Goal: Obtain resource: Obtain resource

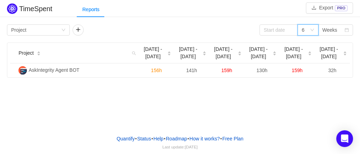
click at [310, 30] on div "6" at bounding box center [307, 29] width 21 height 11
click at [61, 29] on div "Group by Project" at bounding box center [36, 30] width 50 height 10
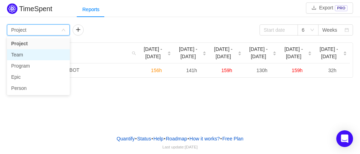
click at [61, 54] on li "Team" at bounding box center [38, 54] width 63 height 11
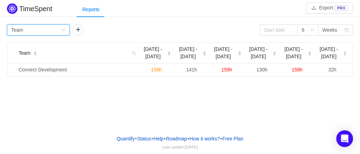
click at [63, 33] on div "Group by Team" at bounding box center [38, 29] width 63 height 11
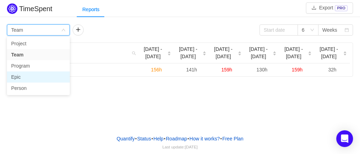
click at [50, 77] on li "Epic" at bounding box center [38, 76] width 63 height 11
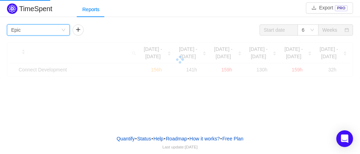
click at [59, 28] on div "Group by Epic" at bounding box center [36, 30] width 50 height 10
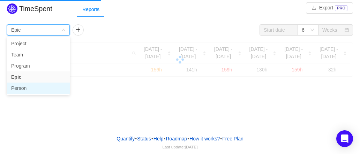
drag, startPoint x: 59, startPoint y: 28, endPoint x: 48, endPoint y: 89, distance: 61.2
click at [48, 89] on body "TimeSpent Export PRO Reports Group by Epic 6 Weeks Sep 1 - 7 Sep 8 - 14 Sep 15 …" at bounding box center [180, 77] width 360 height 154
click at [48, 89] on li "Person" at bounding box center [38, 88] width 63 height 11
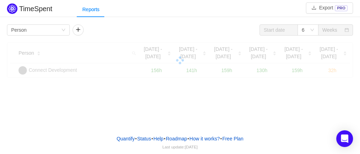
click at [182, 99] on div "TimeSpent Export PRO Reports Group by Person 6 Weeks Person Sep 1 - 7 Sep 8 - 1…" at bounding box center [180, 64] width 360 height 129
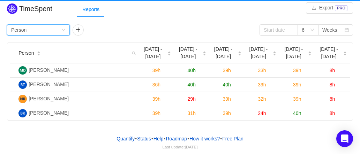
click at [55, 28] on div "Group by Person" at bounding box center [36, 30] width 50 height 10
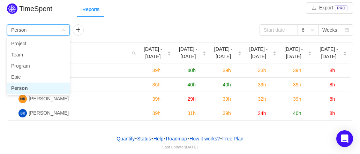
click at [82, 133] on div "Quantify • Status • Help • Roadmap • How it works? • Free Plan Last update: [DA…" at bounding box center [180, 141] width 360 height 25
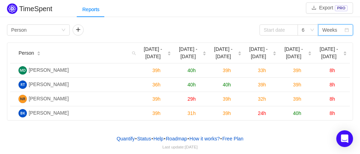
click at [344, 28] on div "Weeks" at bounding box center [335, 29] width 35 height 11
click at [342, 52] on li "Months" at bounding box center [335, 54] width 35 height 11
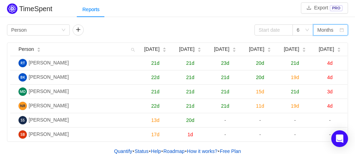
click at [333, 26] on div "Months" at bounding box center [325, 30] width 16 height 10
click at [307, 32] on icon "icon: down" at bounding box center [307, 30] width 4 height 5
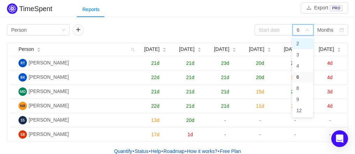
click at [303, 45] on li "2" at bounding box center [302, 43] width 21 height 11
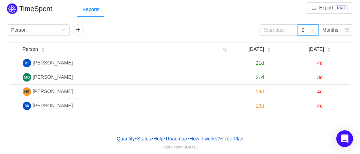
click at [312, 30] on icon "icon: down" at bounding box center [311, 30] width 3 height 2
click at [308, 31] on div "2" at bounding box center [306, 30] width 8 height 10
click at [306, 31] on div "2" at bounding box center [306, 30] width 8 height 10
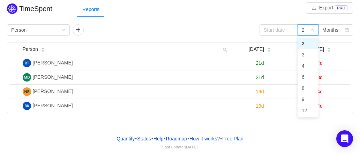
click at [306, 31] on div "2" at bounding box center [306, 30] width 8 height 10
click at [339, 27] on div "Months" at bounding box center [333, 30] width 22 height 10
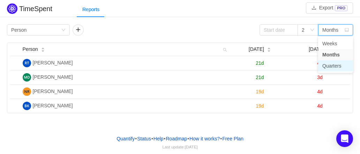
click at [333, 69] on li "Quarters" at bounding box center [335, 65] width 35 height 11
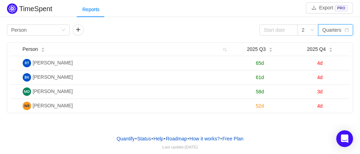
click at [343, 25] on div "Quarters" at bounding box center [333, 30] width 22 height 10
click at [333, 47] on li "Weeks" at bounding box center [335, 43] width 35 height 11
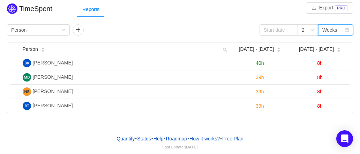
click at [339, 33] on div "Weeks" at bounding box center [333, 30] width 22 height 10
click at [341, 57] on li "Months" at bounding box center [335, 54] width 35 height 11
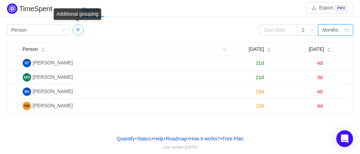
click at [81, 30] on button "button" at bounding box center [78, 29] width 11 height 11
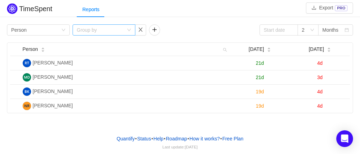
click at [118, 30] on div "Group by" at bounding box center [100, 29] width 47 height 7
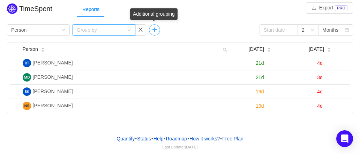
click at [156, 28] on button "button" at bounding box center [154, 29] width 11 height 11
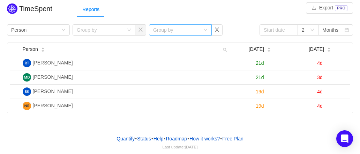
click at [181, 27] on div "Group by" at bounding box center [176, 29] width 47 height 7
click at [213, 29] on button "button" at bounding box center [216, 29] width 11 height 11
click at [141, 33] on button "button" at bounding box center [140, 29] width 11 height 11
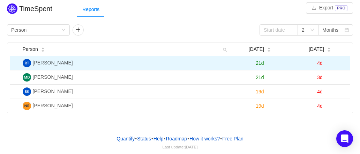
click at [263, 61] on span "21d" at bounding box center [260, 63] width 8 height 6
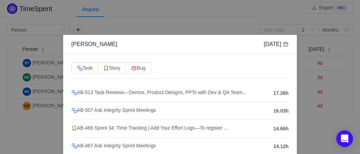
click at [215, 16] on div "[PERSON_NAME] [DATE] Task Story Bug AB-513 Task Reviews—Demos, Product Designs,…" at bounding box center [180, 77] width 360 height 154
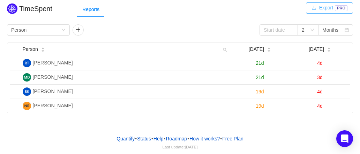
click at [319, 8] on button "Export PRO" at bounding box center [329, 7] width 47 height 11
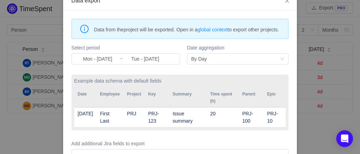
scroll to position [59, 0]
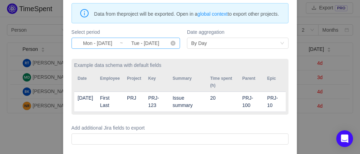
click at [149, 47] on input "Tue - [DATE]" at bounding box center [145, 43] width 44 height 8
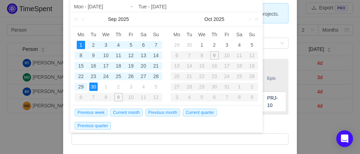
click at [274, 69] on label "Example data schema with default fields" at bounding box center [180, 65] width 212 height 7
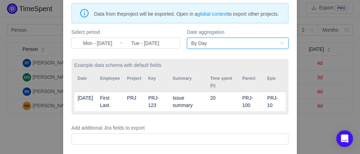
click at [238, 48] on div "By Day" at bounding box center [235, 43] width 89 height 10
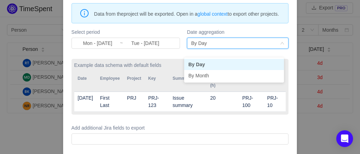
click at [238, 48] on div "By Day" at bounding box center [235, 43] width 89 height 10
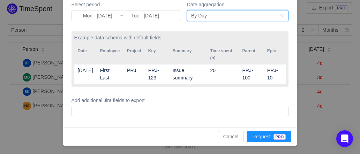
scroll to position [94, 0]
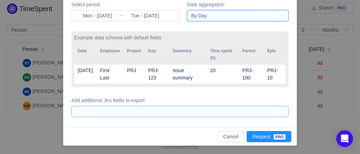
click at [141, 111] on div at bounding box center [179, 111] width 211 height 10
click at [150, 111] on div at bounding box center [179, 111] width 211 height 10
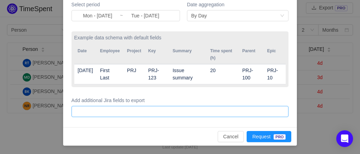
click at [150, 111] on div at bounding box center [179, 111] width 211 height 10
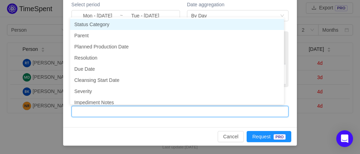
click at [105, 129] on div "Cancel Request PRO" at bounding box center [180, 136] width 234 height 18
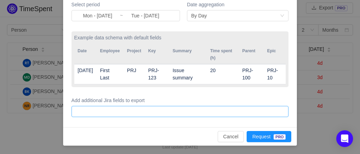
click at [124, 113] on div at bounding box center [179, 111] width 211 height 10
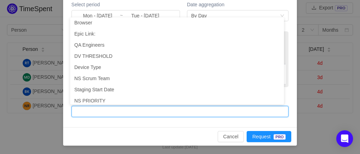
scroll to position [203, 0]
type input "eff"
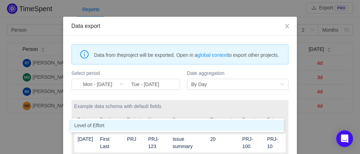
scroll to position [94, 0]
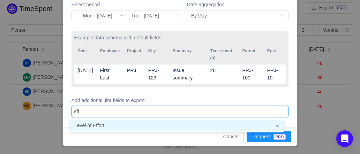
click at [138, 127] on li "Level of Effort" at bounding box center [177, 125] width 214 height 11
click at [116, 125] on div "Data from the project will be exported. Open in a global context to export othe…" at bounding box center [180, 47] width 234 height 160
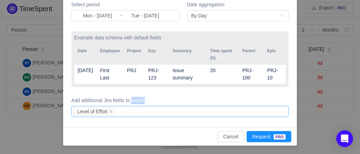
click at [165, 112] on div "Level of Effort" at bounding box center [179, 111] width 211 height 10
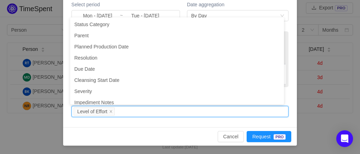
scroll to position [7032, 0]
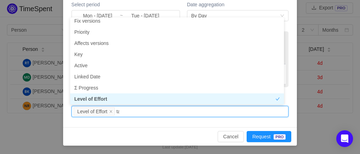
type input "task"
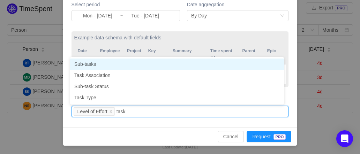
scroll to position [0, 0]
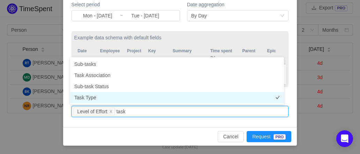
click at [152, 103] on li "Task Type" at bounding box center [177, 97] width 214 height 11
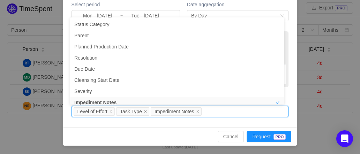
scroll to position [3, 0]
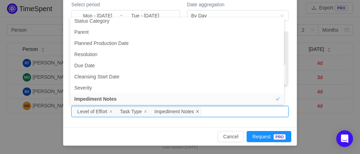
click at [196, 112] on icon "icon: close" at bounding box center [197, 111] width 3 height 3
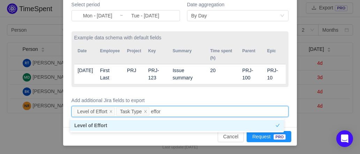
scroll to position [0, 0]
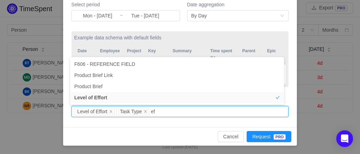
type input "e"
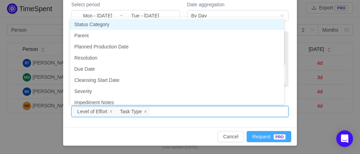
click at [255, 133] on button "Request PRO" at bounding box center [269, 136] width 45 height 11
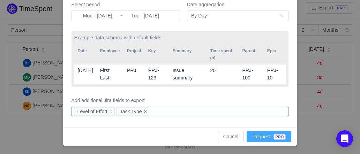
click at [254, 136] on button "Request PRO" at bounding box center [269, 136] width 45 height 11
click at [317, 36] on div "Data export Data from the project will be exported. Open in a global context to…" at bounding box center [180, 77] width 360 height 154
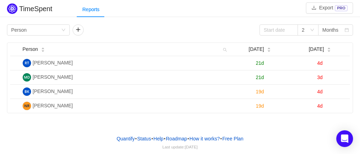
click at [194, 26] on div "Group by Person 2 Months" at bounding box center [180, 29] width 346 height 11
